Goal: Information Seeking & Learning: Learn about a topic

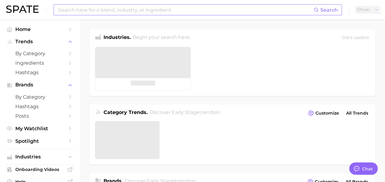
type textarea "x"
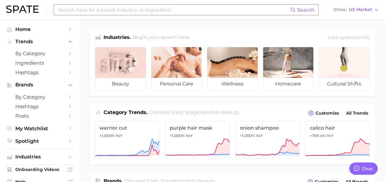
click at [123, 7] on input at bounding box center [174, 10] width 233 height 10
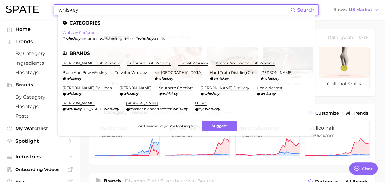
type input "whiskey"
click at [72, 35] on link "whiskey perfume" at bounding box center [79, 32] width 33 height 5
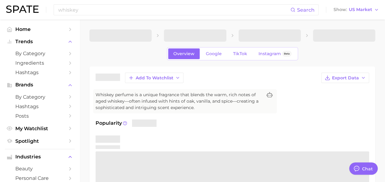
type textarea "x"
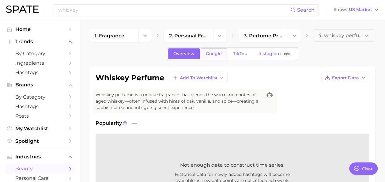
click at [213, 55] on span "Google" at bounding box center [214, 53] width 16 height 5
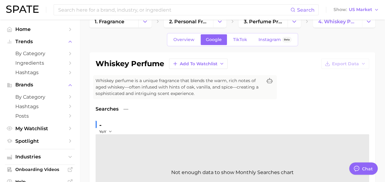
scroll to position [14, 0]
click at [234, 39] on span "TikTok" at bounding box center [240, 39] width 14 height 5
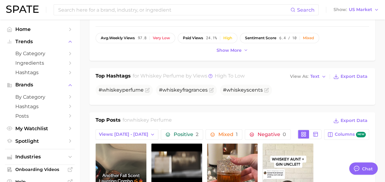
scroll to position [204, 0]
click at [320, 75] on span "Text" at bounding box center [315, 76] width 9 height 3
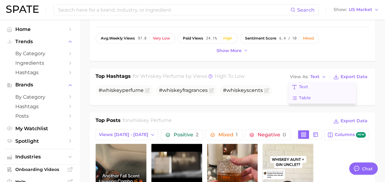
click at [320, 97] on button "Table" at bounding box center [322, 98] width 67 height 11
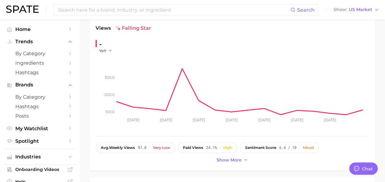
scroll to position [0, 0]
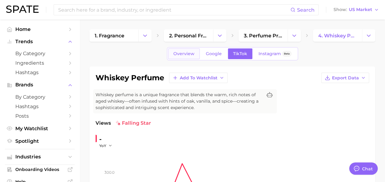
click at [181, 57] on link "Overview" at bounding box center [184, 53] width 32 height 11
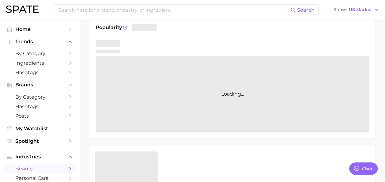
scroll to position [96, 0]
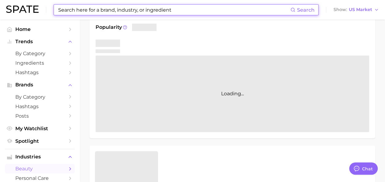
click at [175, 6] on input at bounding box center [174, 10] width 233 height 10
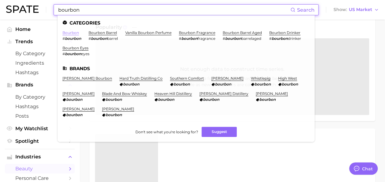
type input "bourbon"
click at [73, 32] on link "bourbon" at bounding box center [71, 32] width 17 height 5
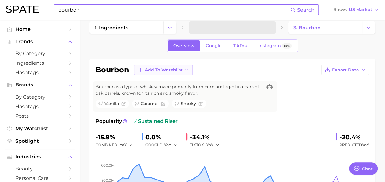
scroll to position [7, 0]
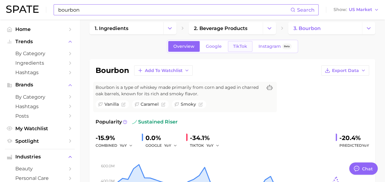
click at [237, 48] on span "TikTok" at bounding box center [240, 46] width 14 height 5
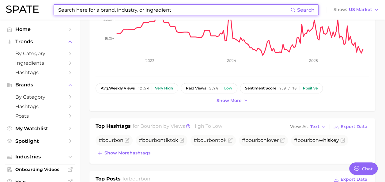
scroll to position [160, 0]
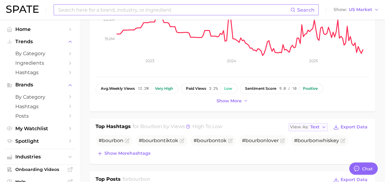
click at [313, 126] on span "Text" at bounding box center [315, 126] width 9 height 3
click at [321, 145] on button "Table" at bounding box center [322, 148] width 67 height 11
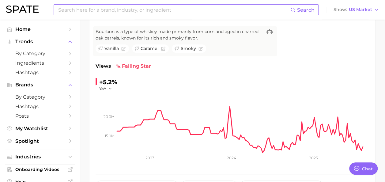
scroll to position [0, 0]
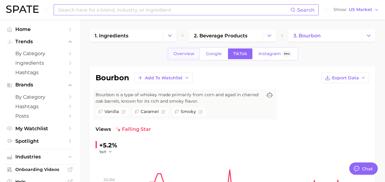
click at [186, 53] on span "Overview" at bounding box center [183, 53] width 21 height 5
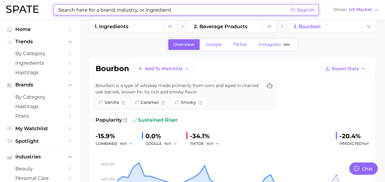
scroll to position [9, 0]
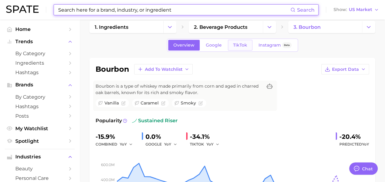
click at [238, 44] on span "TikTok" at bounding box center [240, 45] width 14 height 5
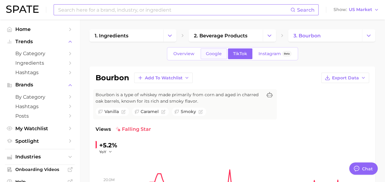
click at [210, 51] on span "Google" at bounding box center [214, 53] width 16 height 5
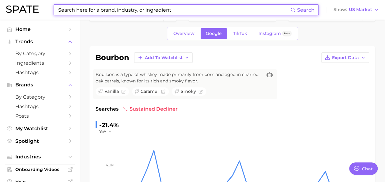
scroll to position [18, 0]
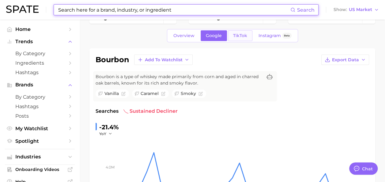
click at [235, 38] on link "TikTok" at bounding box center [240, 35] width 25 height 11
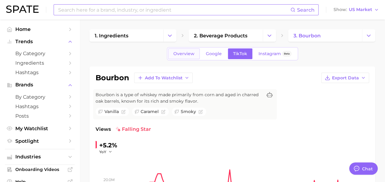
click at [185, 49] on link "Overview" at bounding box center [184, 53] width 32 height 11
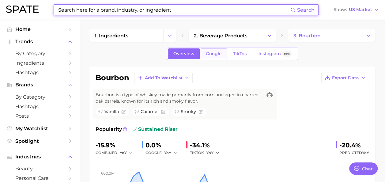
click at [222, 54] on link "Google" at bounding box center [214, 53] width 26 height 11
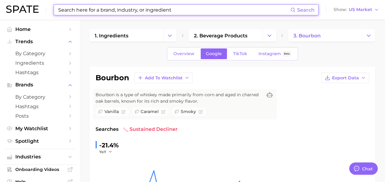
click at [143, 9] on input at bounding box center [174, 10] width 233 height 10
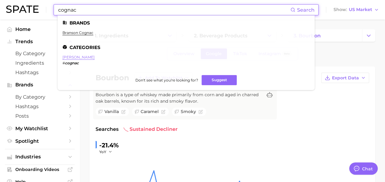
type input "cognac"
click at [67, 56] on link "[PERSON_NAME]" at bounding box center [79, 57] width 32 height 5
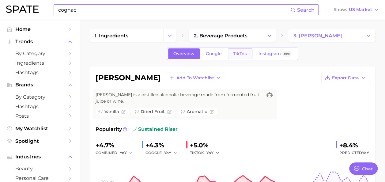
click at [246, 52] on span "TikTok" at bounding box center [240, 53] width 14 height 5
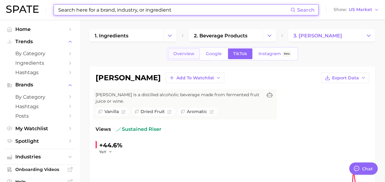
click at [193, 51] on span "Overview" at bounding box center [183, 53] width 21 height 5
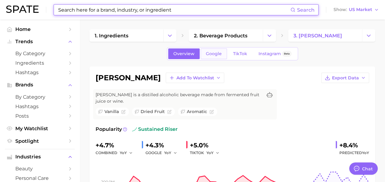
click at [213, 58] on link "Google" at bounding box center [214, 53] width 26 height 11
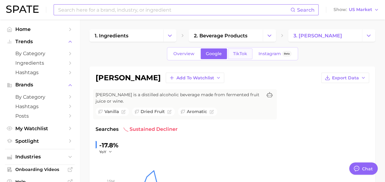
click at [241, 57] on link "TikTok" at bounding box center [240, 53] width 25 height 11
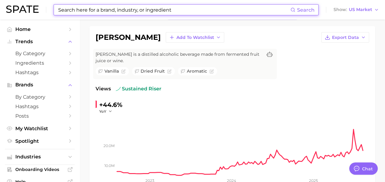
scroll to position [41, 0]
click at [197, 10] on input at bounding box center [174, 10] width 233 height 10
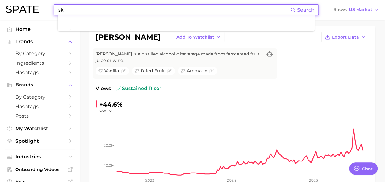
type input "s"
